Goal: Information Seeking & Learning: Find specific fact

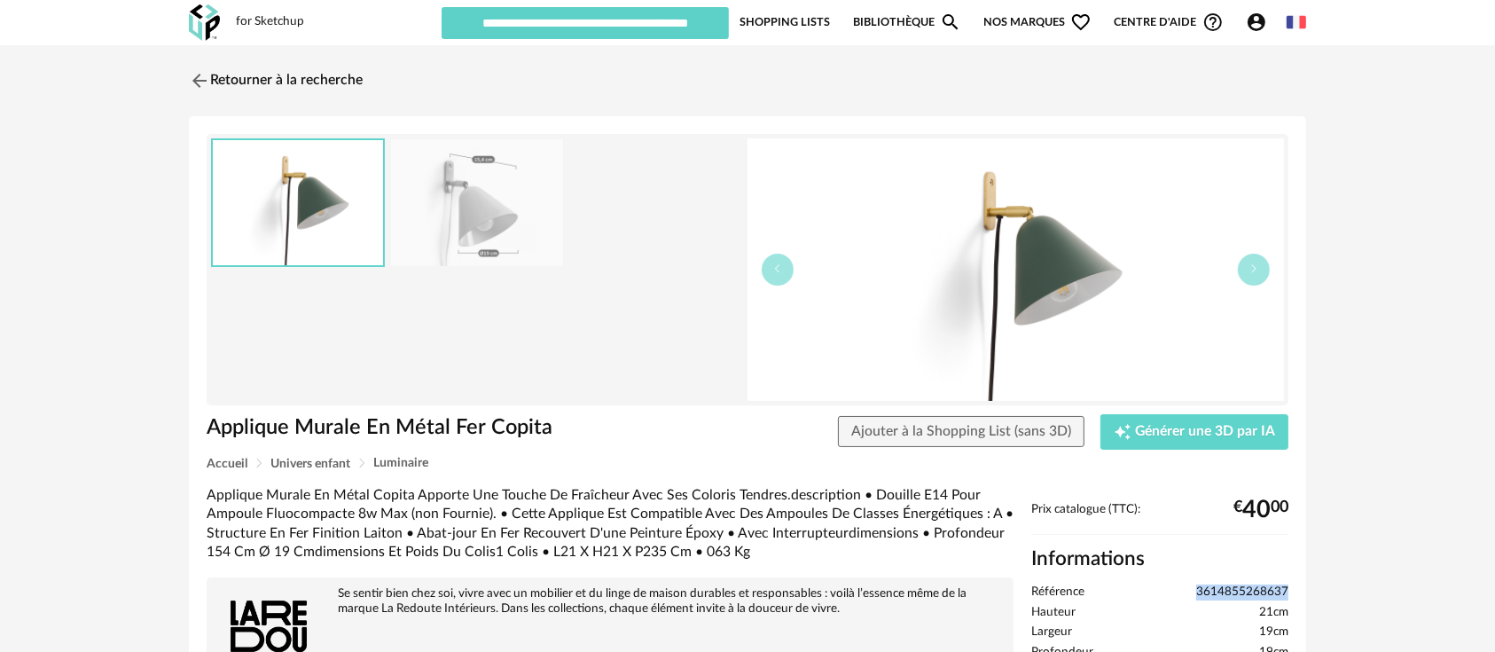
drag, startPoint x: 1196, startPoint y: 595, endPoint x: 1309, endPoint y: 592, distance: 113.6
click at [1309, 592] on div "Retourner à la recherche Applique Murale En Métal Fer Copita Applique Murale En…" at bounding box center [747, 584] width 1149 height 1047
copy span "3614855268637"
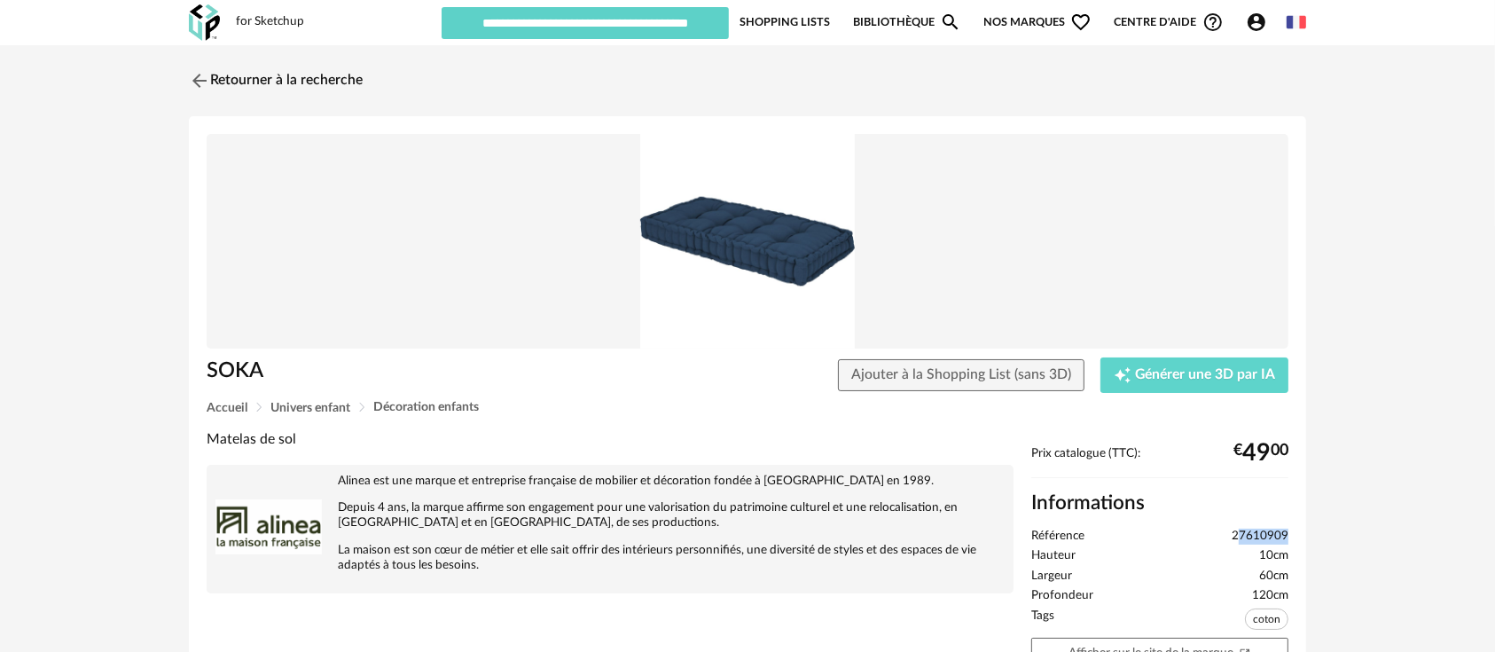
drag, startPoint x: 1284, startPoint y: 541, endPoint x: 1297, endPoint y: 540, distance: 12.4
drag, startPoint x: 1292, startPoint y: 537, endPoint x: 1246, endPoint y: 533, distance: 46.3
